Goal: Communication & Community: Answer question/provide support

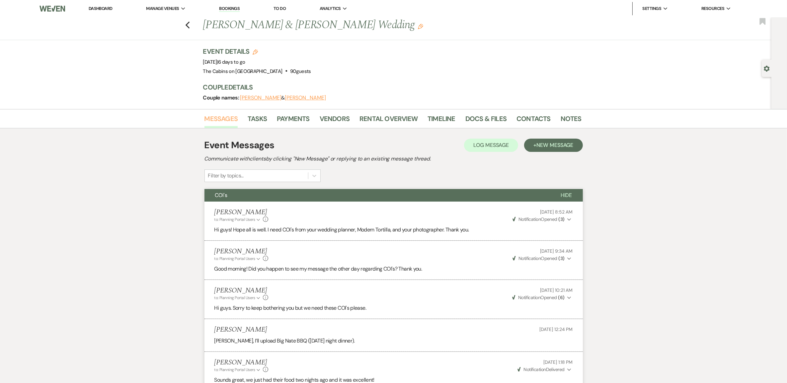
click at [220, 128] on link "Messages" at bounding box center [221, 120] width 34 height 15
click at [470, 123] on link "Docs & Files" at bounding box center [485, 120] width 41 height 15
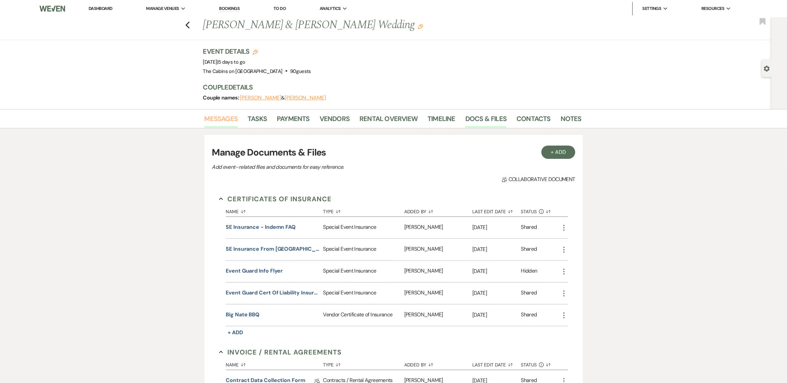
click at [227, 127] on link "Messages" at bounding box center [221, 120] width 34 height 15
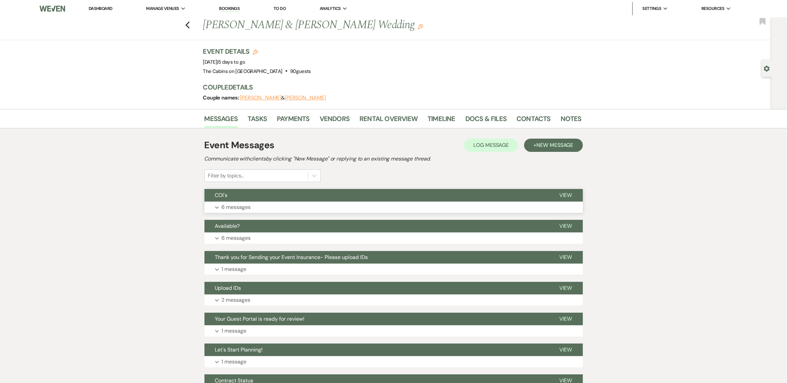
click at [238, 212] on p "6 messages" at bounding box center [236, 207] width 29 height 9
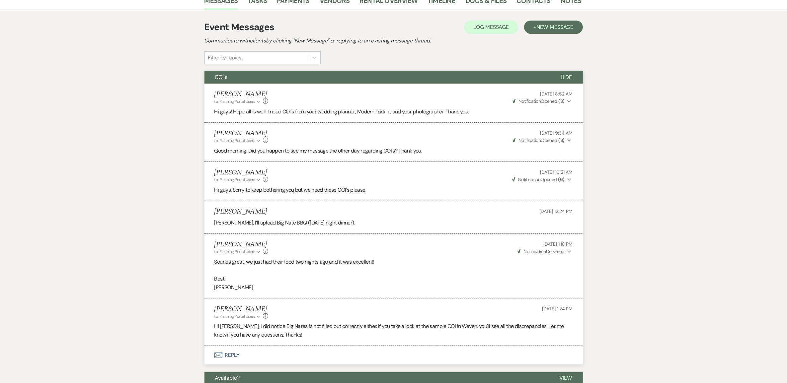
scroll to position [166, 0]
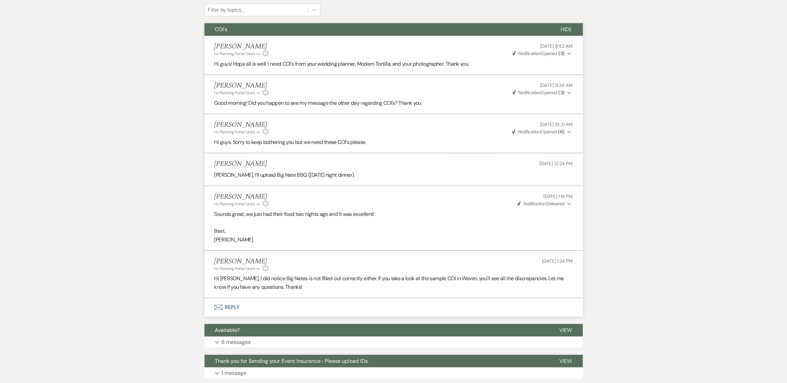
click at [268, 271] on icon "Info" at bounding box center [265, 268] width 5 height 5
click at [183, 329] on div "Messages Tasks Payments Vendors Rental Overview Timeline Docs & Files Contacts …" at bounding box center [393, 243] width 787 height 600
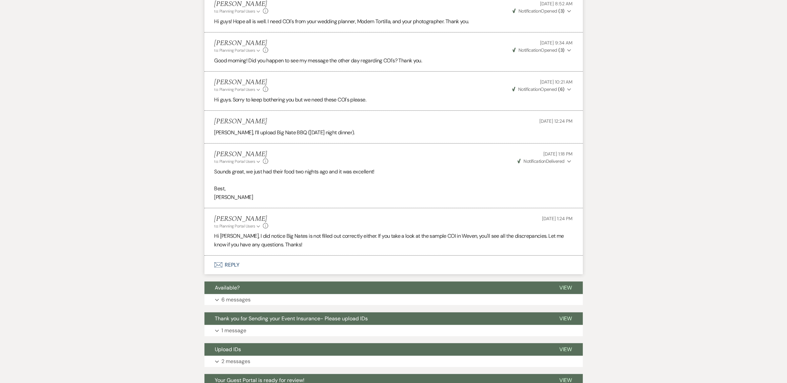
scroll to position [249, 0]
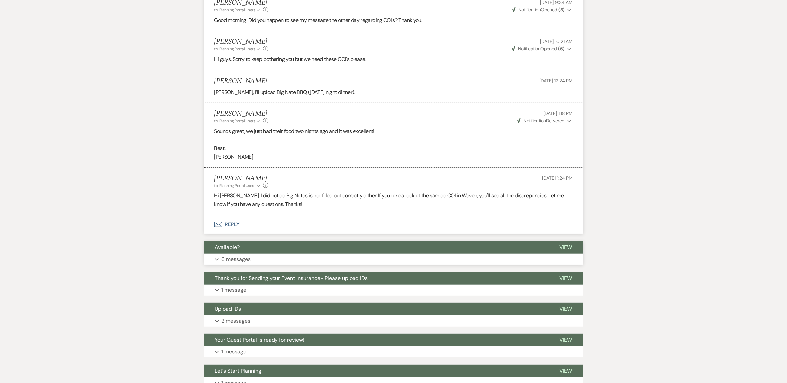
click at [238, 264] on p "6 messages" at bounding box center [236, 259] width 29 height 9
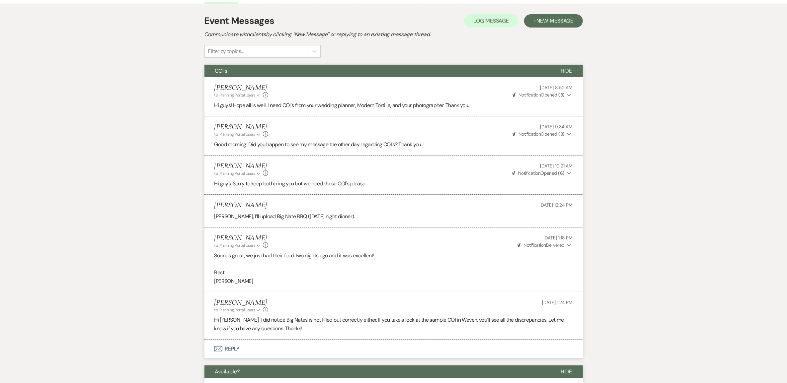
scroll to position [0, 0]
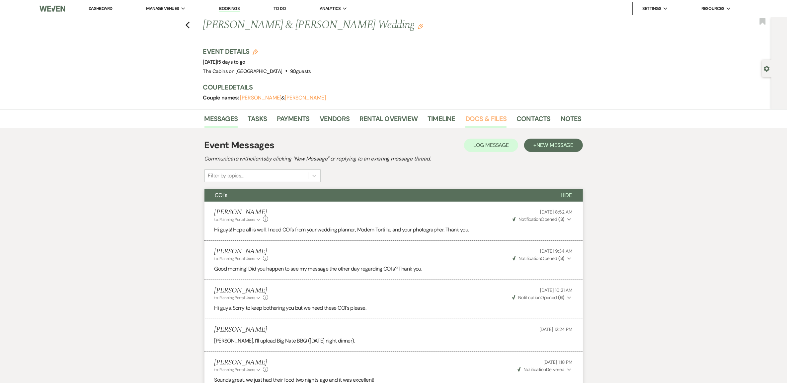
click at [479, 126] on link "Docs & Files" at bounding box center [485, 120] width 41 height 15
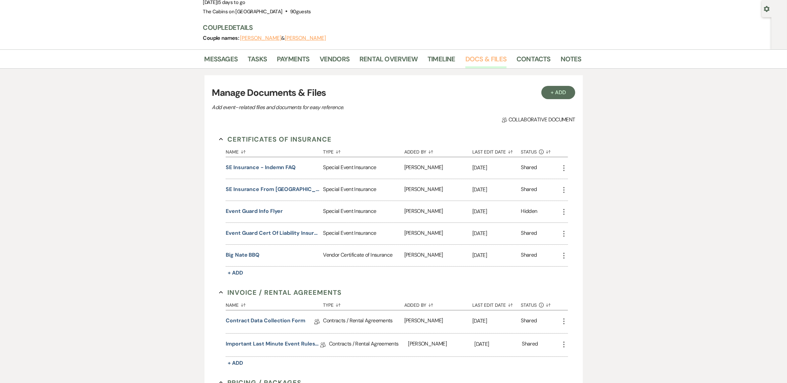
scroll to position [124, 0]
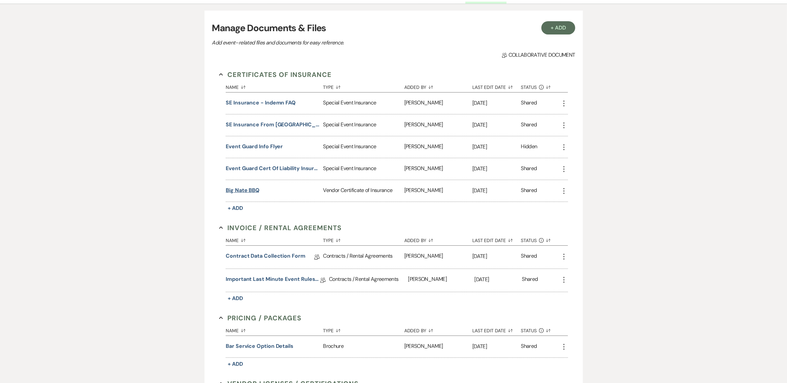
click at [253, 194] on button "Big Nate BBQ" at bounding box center [243, 190] width 34 height 8
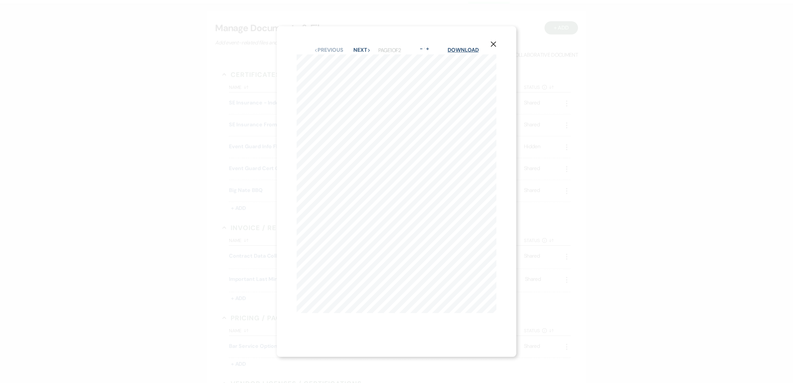
click at [463, 46] on link "Download" at bounding box center [463, 49] width 31 height 7
click at [493, 42] on icon "X" at bounding box center [493, 44] width 6 height 6
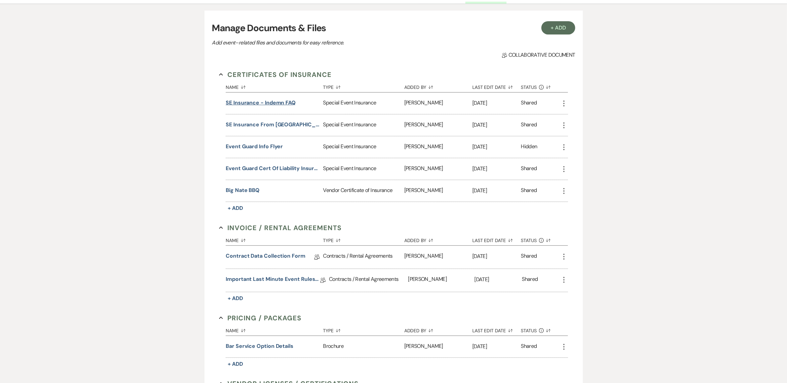
scroll to position [0, 0]
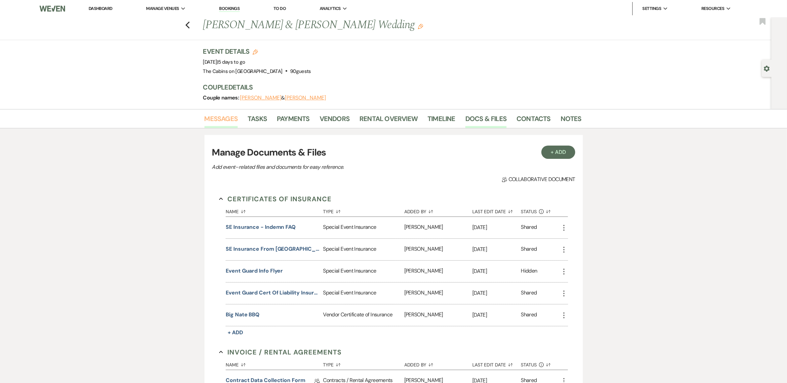
click at [213, 124] on link "Messages" at bounding box center [221, 120] width 34 height 15
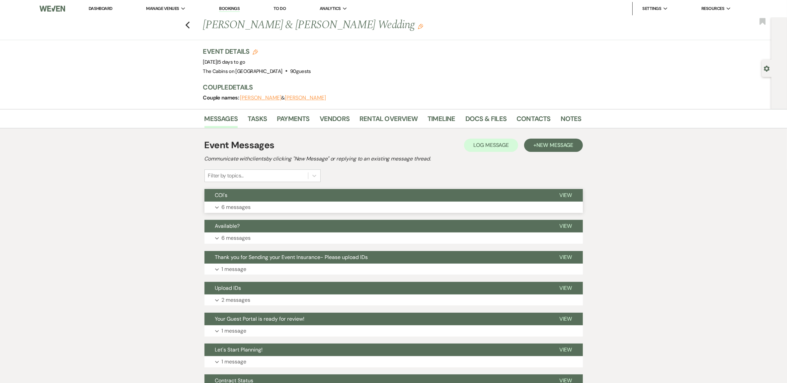
click at [251, 212] on p "6 messages" at bounding box center [236, 207] width 29 height 9
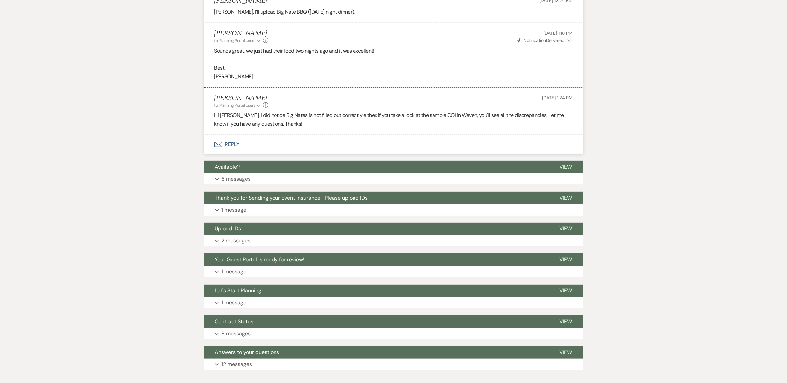
scroll to position [332, 0]
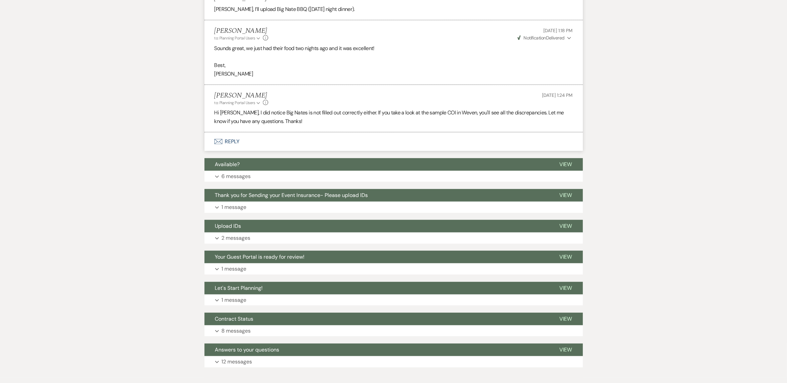
click at [230, 151] on button "Envelope Reply" at bounding box center [393, 141] width 378 height 19
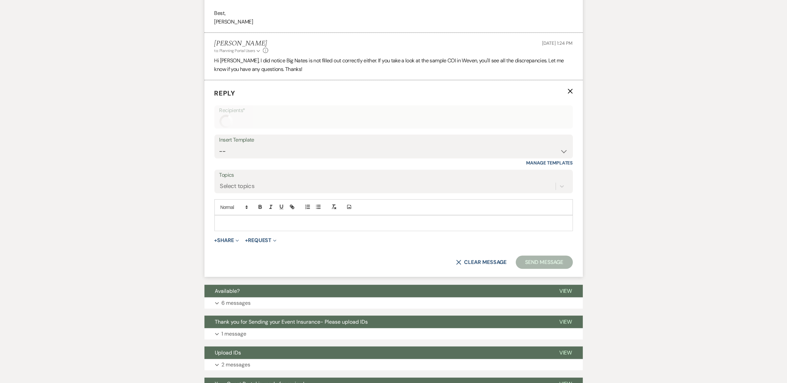
scroll to position [429, 0]
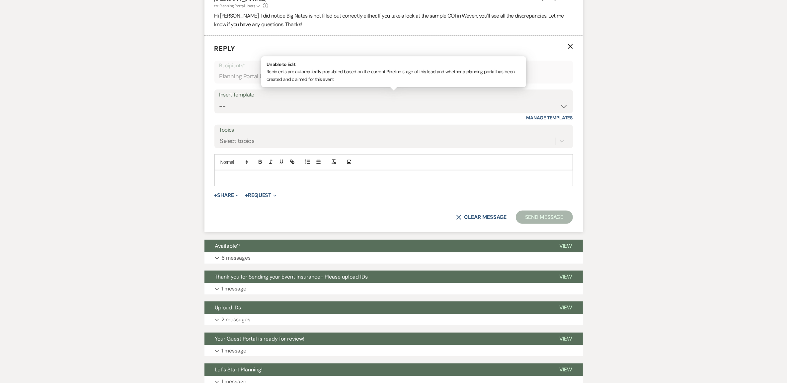
click at [243, 182] on p at bounding box center [394, 177] width 348 height 7
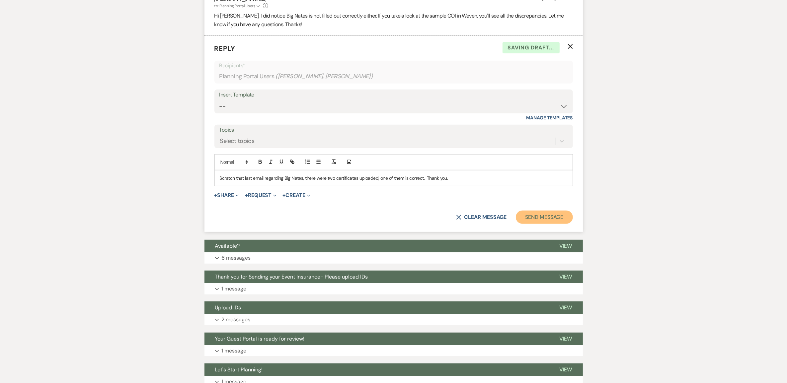
click at [533, 224] on button "Send Message" at bounding box center [544, 217] width 57 height 13
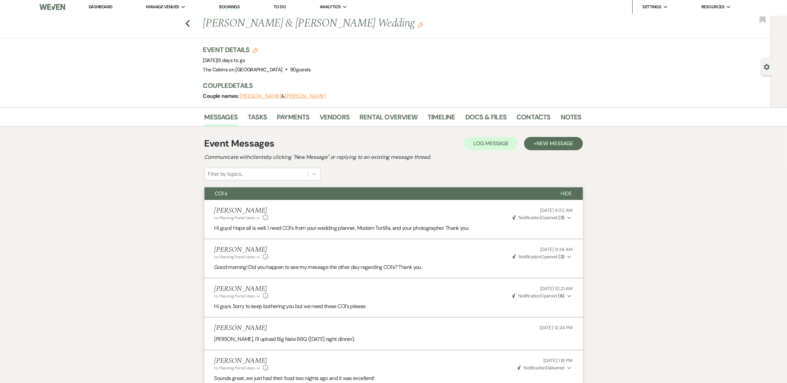
scroll to position [0, 0]
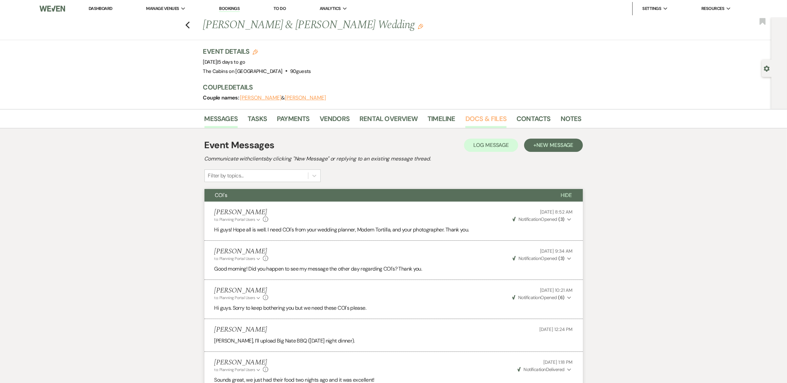
click at [483, 128] on link "Docs & Files" at bounding box center [485, 120] width 41 height 15
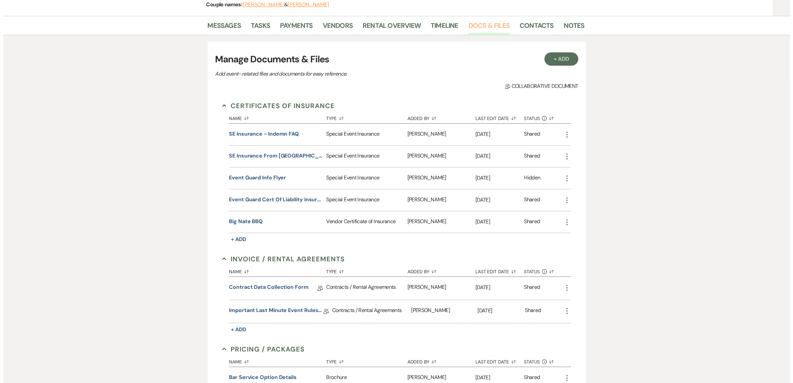
scroll to position [124, 0]
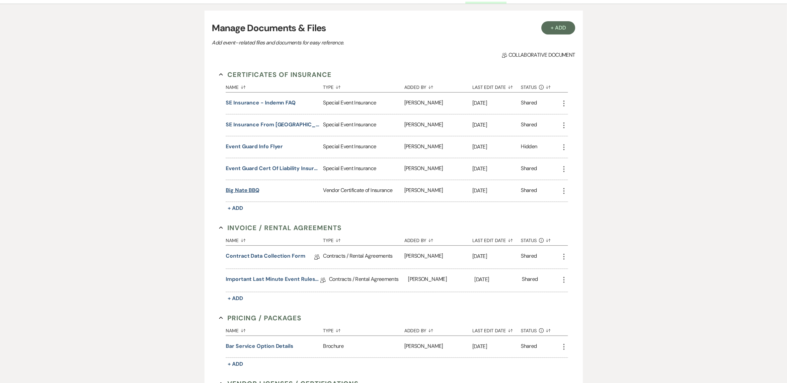
click at [239, 194] on button "Big Nate BBQ" at bounding box center [243, 190] width 34 height 8
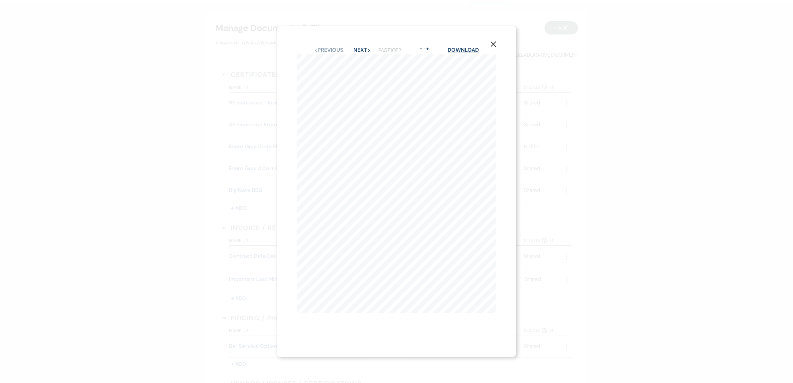
click at [466, 48] on link "Download" at bounding box center [463, 49] width 31 height 7
